Goal: Check status: Check status

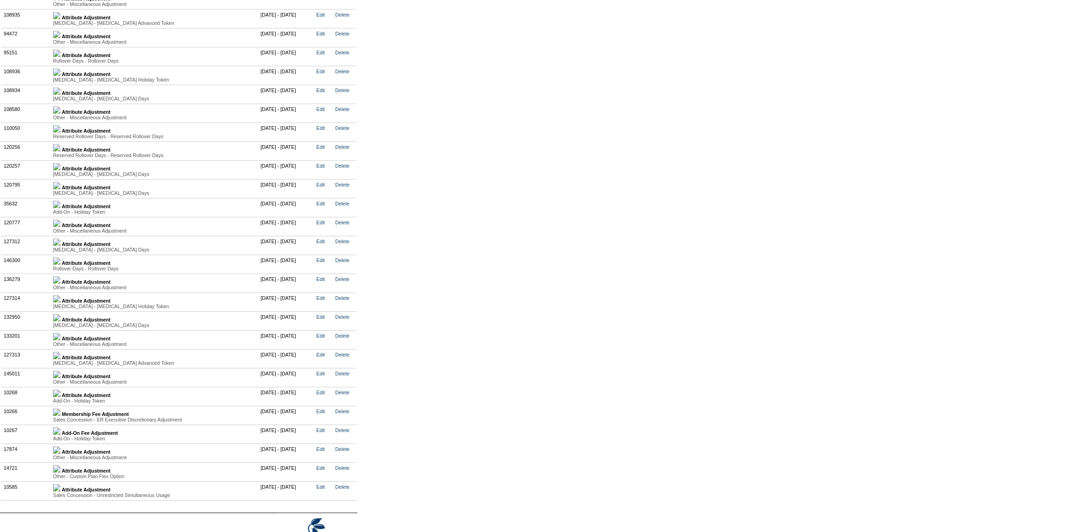
scroll to position [2242, 0]
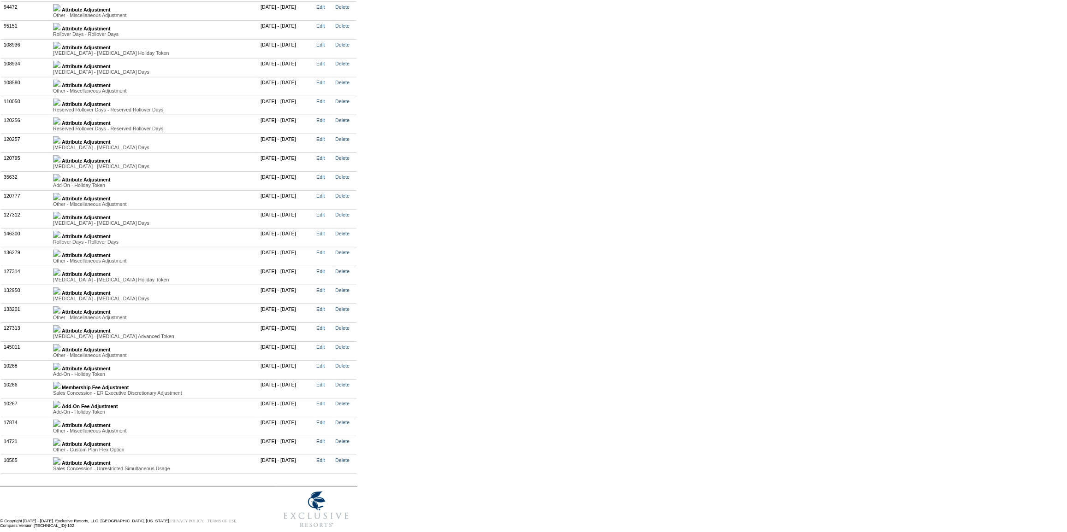
click at [60, 238] on img at bounding box center [56, 234] width 7 height 7
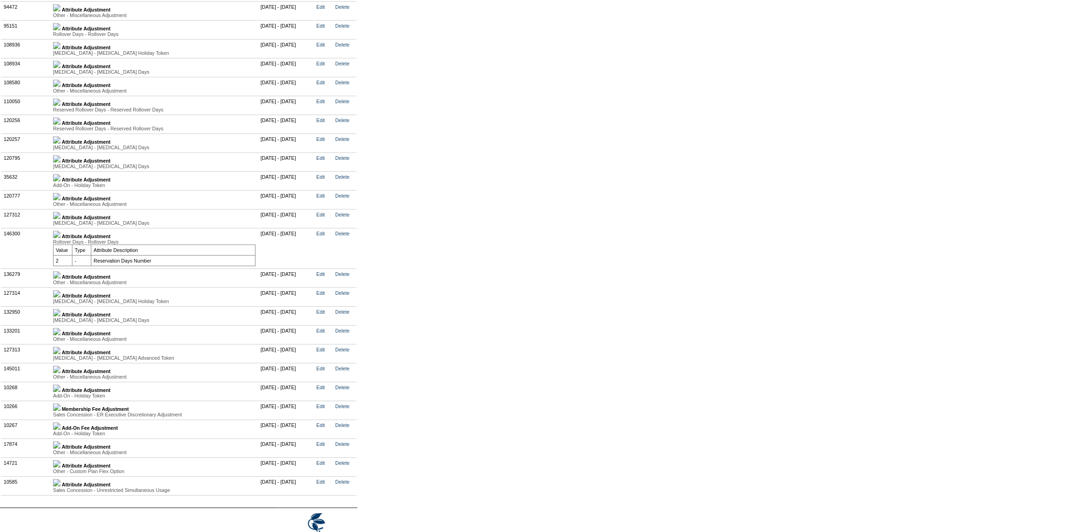
click at [60, 279] on img at bounding box center [56, 274] width 7 height 7
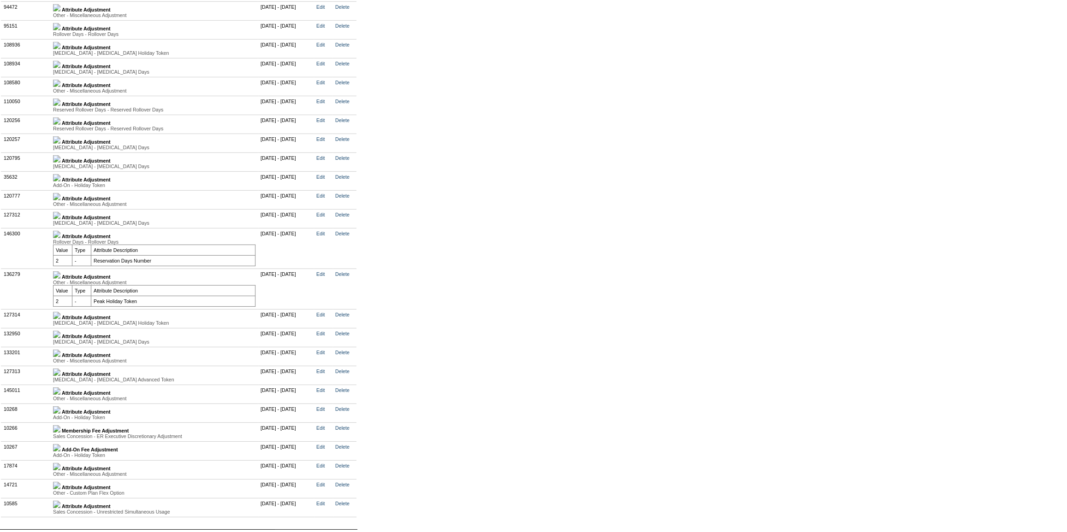
click at [60, 319] on img at bounding box center [56, 315] width 7 height 7
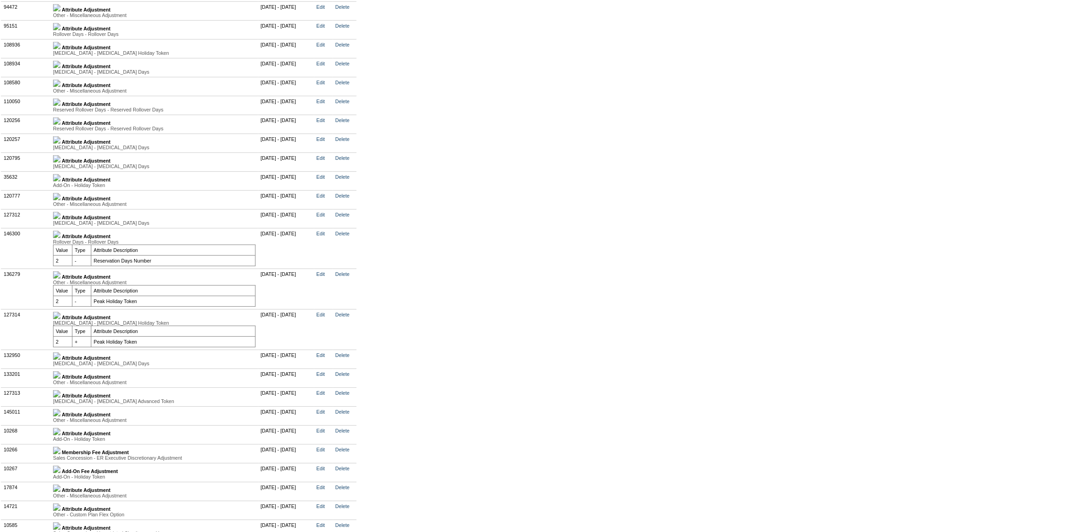
click at [60, 360] on img at bounding box center [56, 356] width 7 height 7
click at [60, 401] on img at bounding box center [56, 396] width 7 height 7
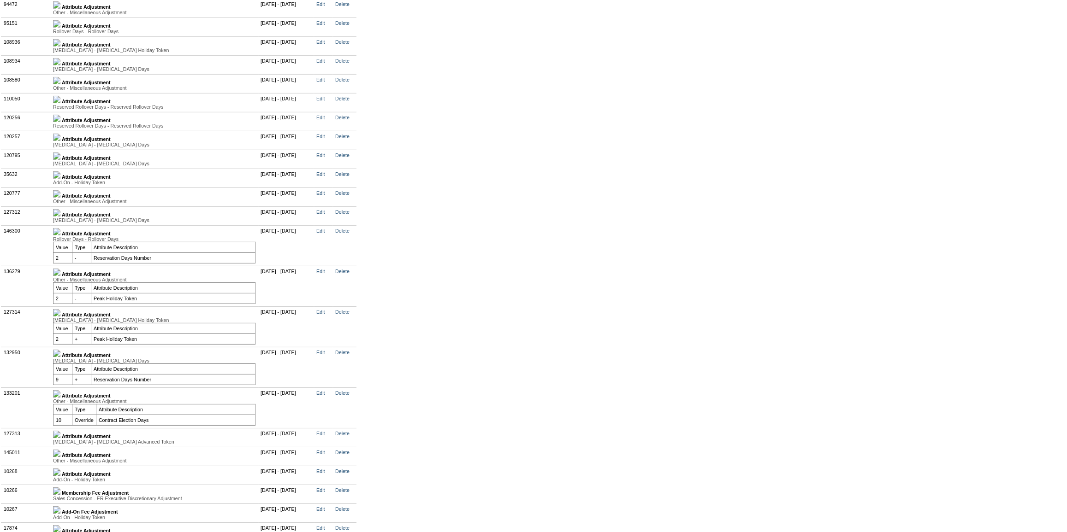
scroll to position [2284, 0]
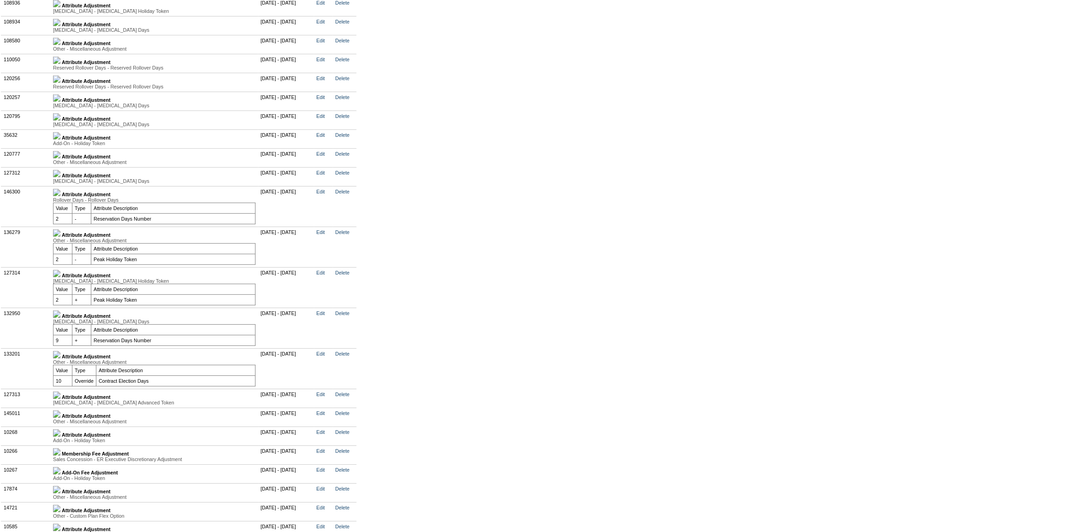
click at [60, 399] on img at bounding box center [56, 395] width 7 height 7
click at [60, 177] on img at bounding box center [56, 173] width 7 height 7
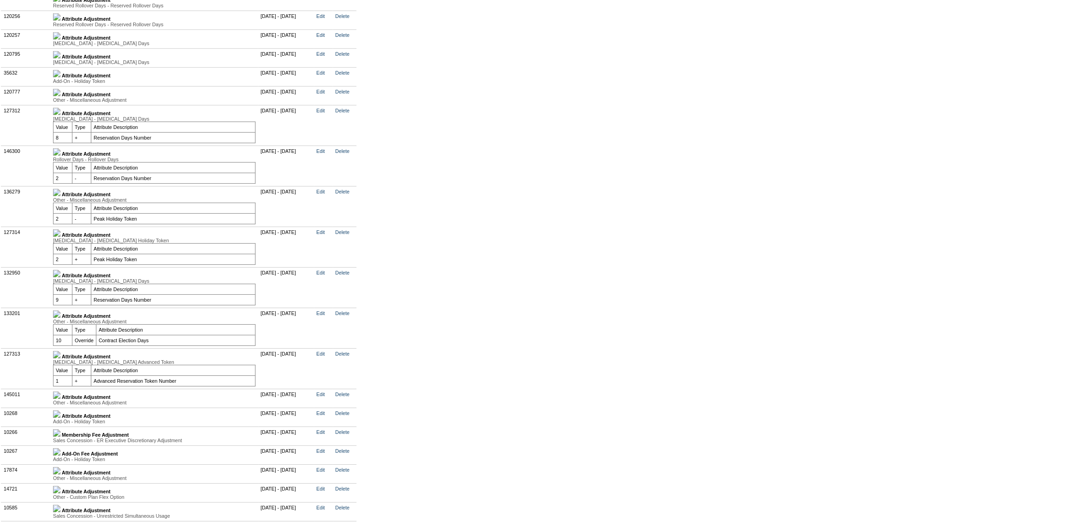
scroll to position [2368, 0]
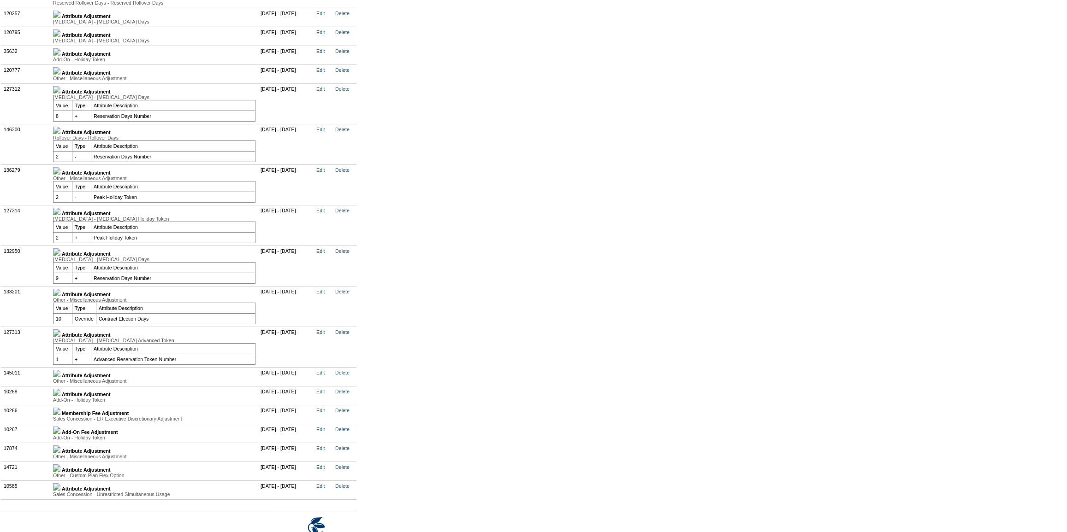
click at [60, 256] on img at bounding box center [56, 251] width 7 height 7
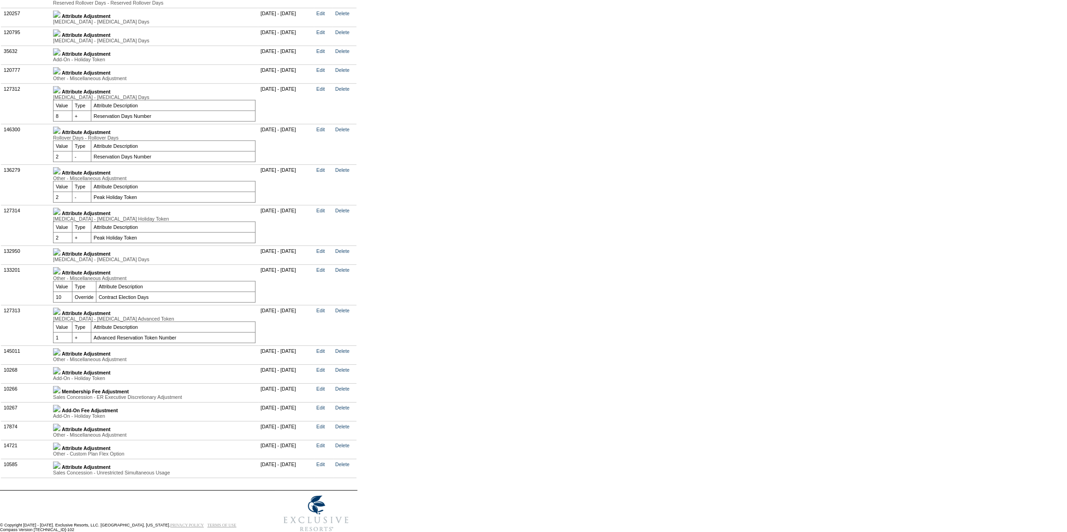
click at [60, 94] on img at bounding box center [56, 89] width 7 height 7
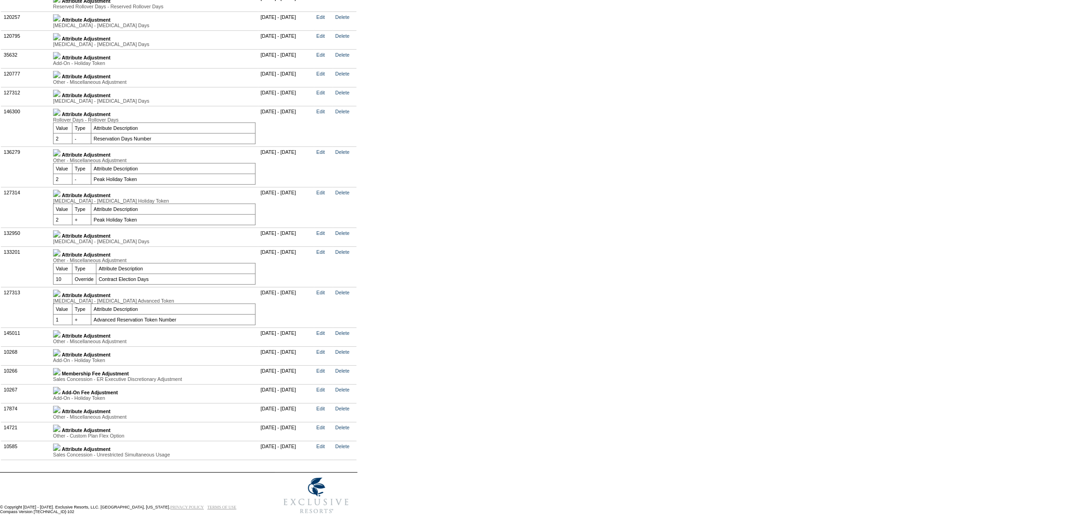
click at [60, 197] on img at bounding box center [56, 193] width 7 height 7
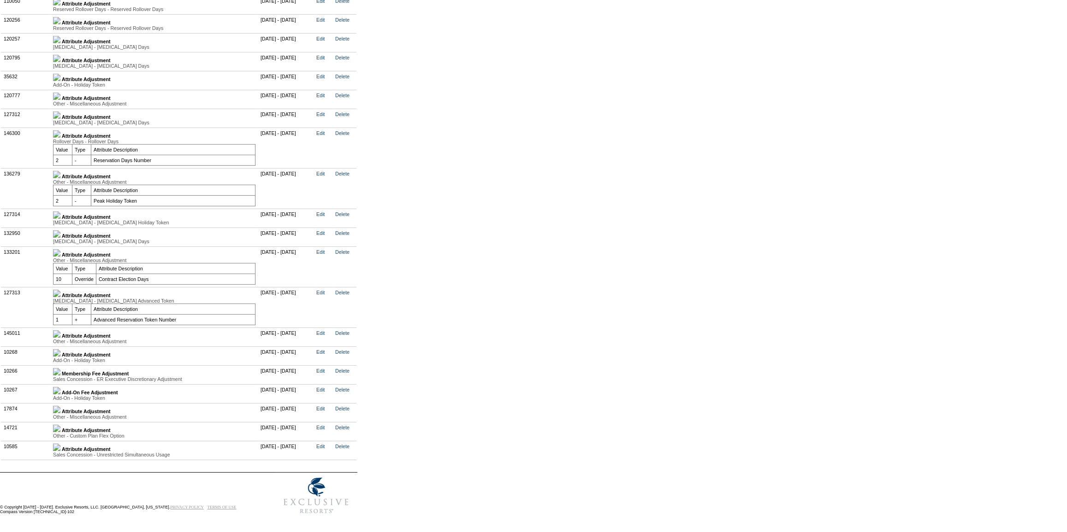
click at [60, 178] on img at bounding box center [56, 174] width 7 height 7
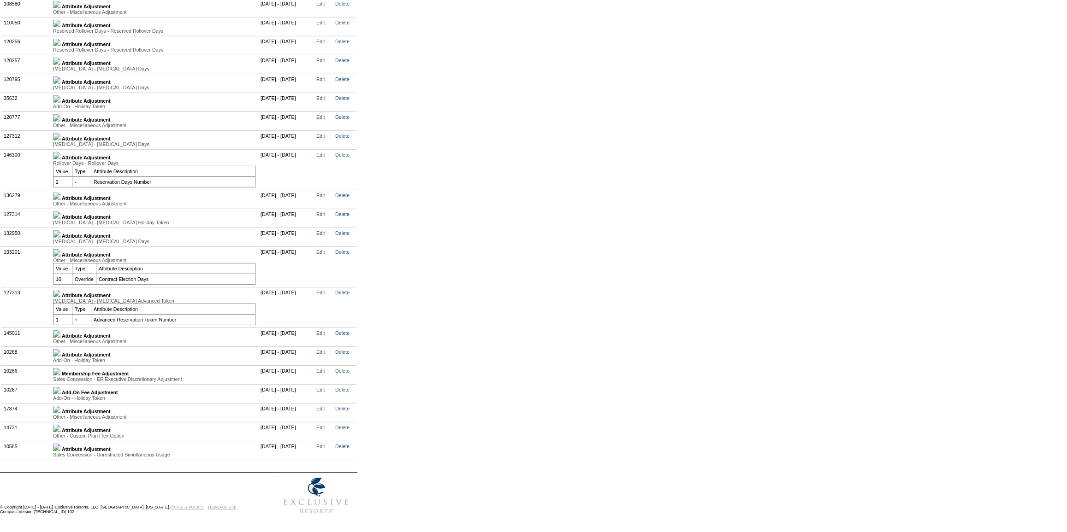
scroll to position [2357, 0]
click at [60, 338] on img at bounding box center [56, 333] width 7 height 7
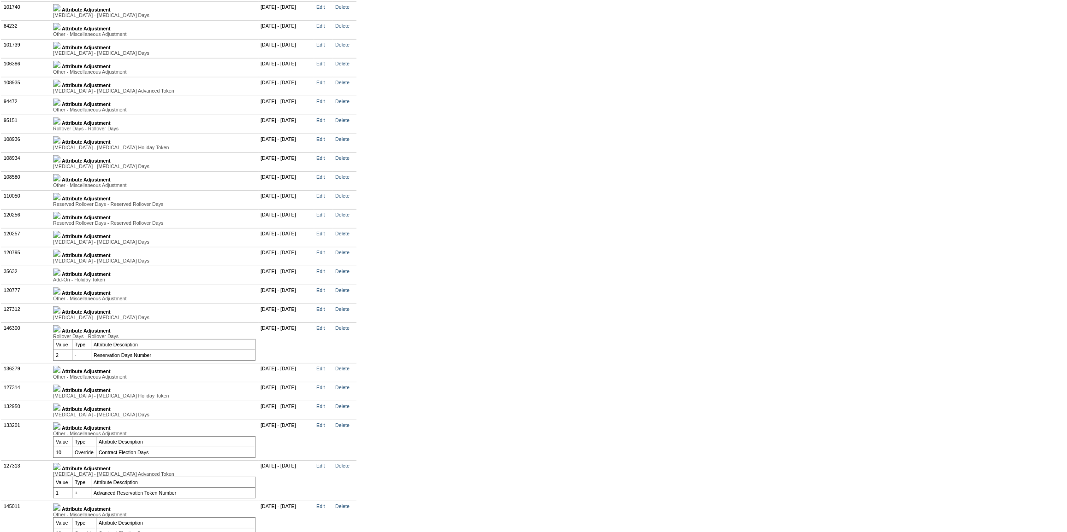
scroll to position [2231, 0]
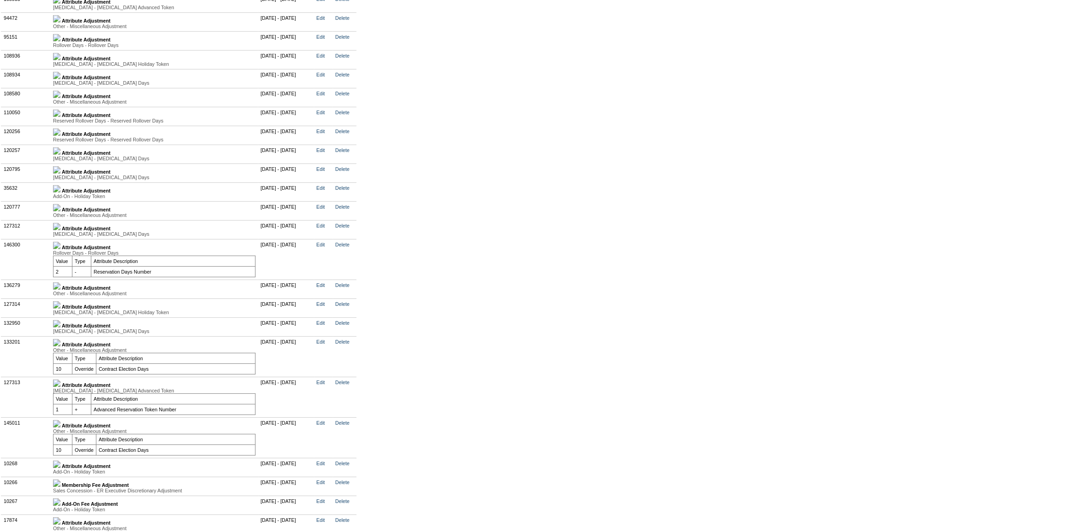
click at [60, 290] on img at bounding box center [56, 286] width 7 height 7
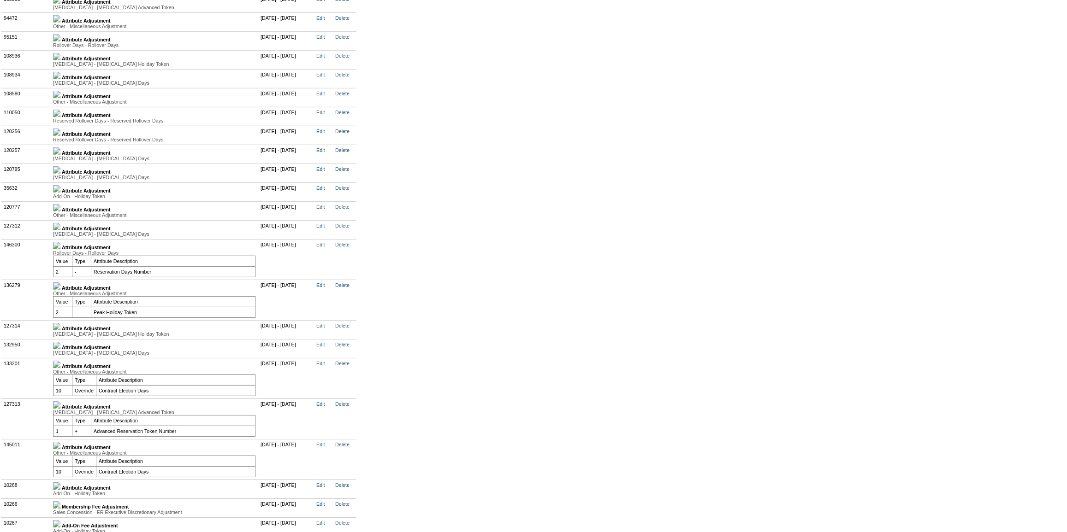
click at [60, 330] on img at bounding box center [56, 326] width 7 height 7
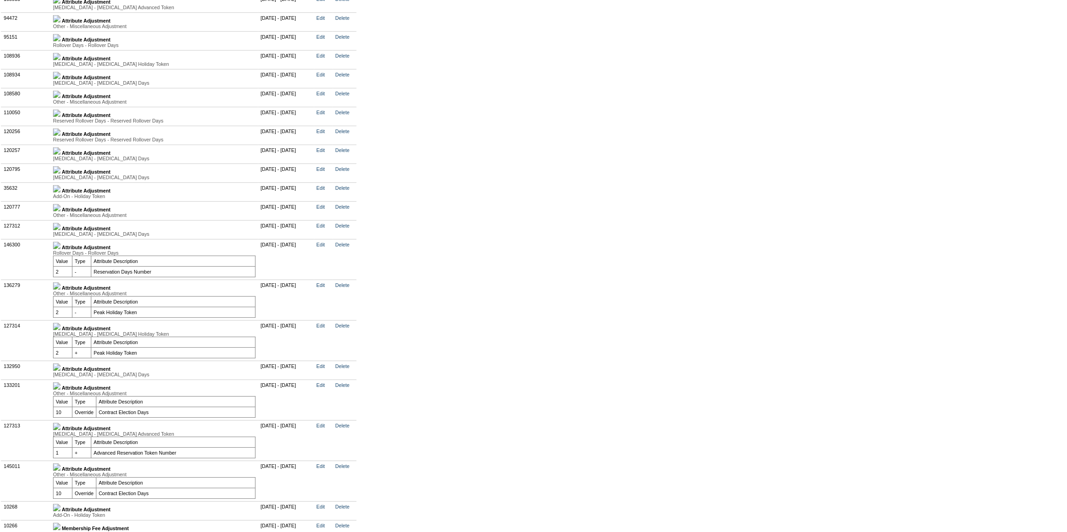
click at [60, 371] on img at bounding box center [56, 367] width 7 height 7
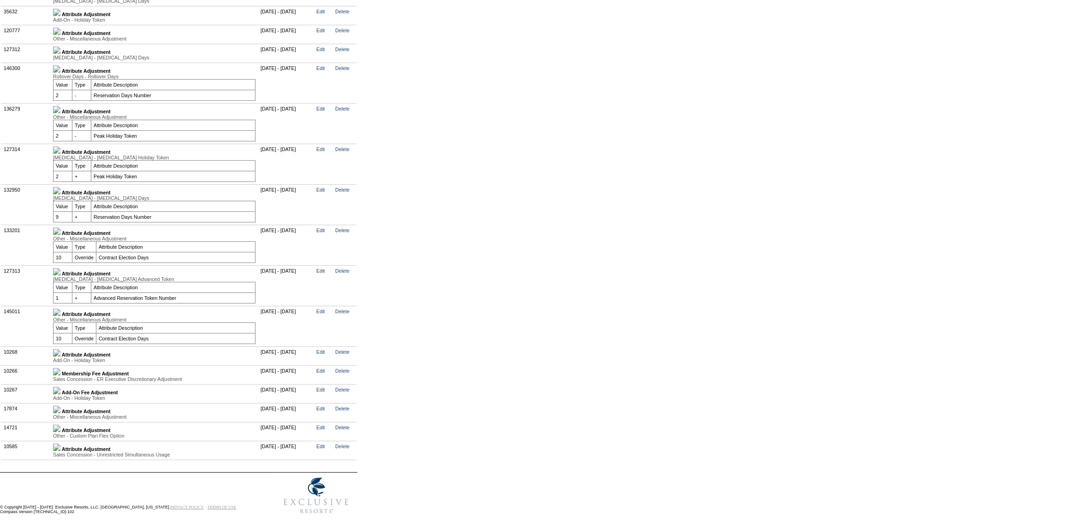
scroll to position [2441, 0]
